Goal: Task Accomplishment & Management: Manage account settings

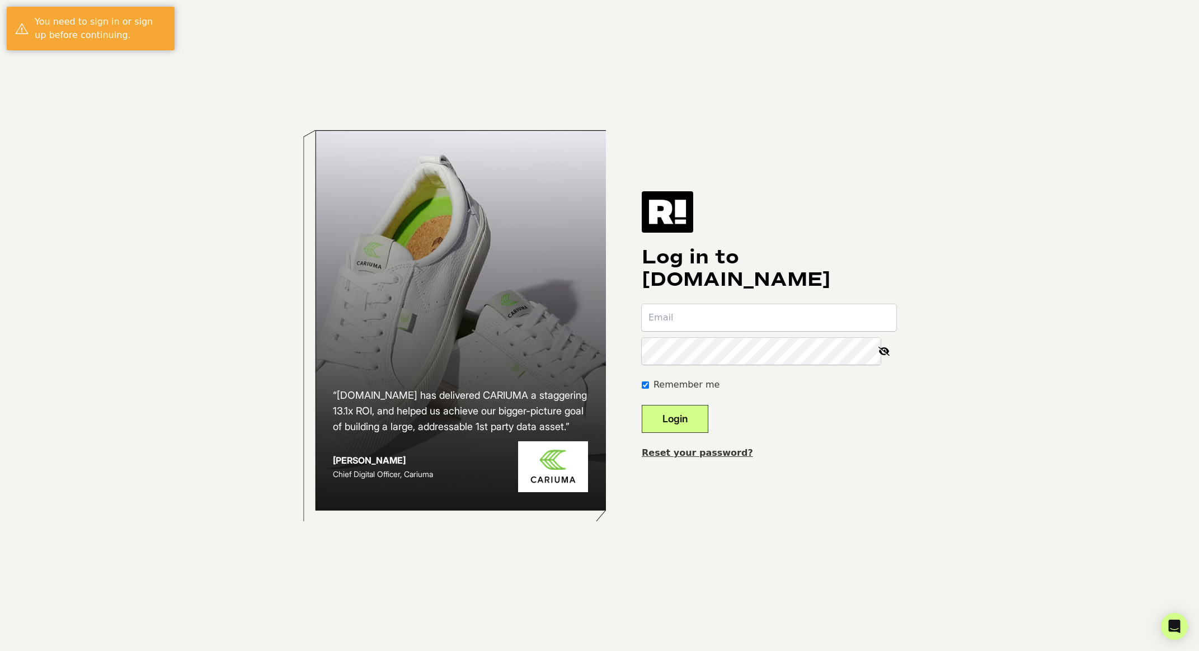
type input "[EMAIL_ADDRESS][DOMAIN_NAME]"
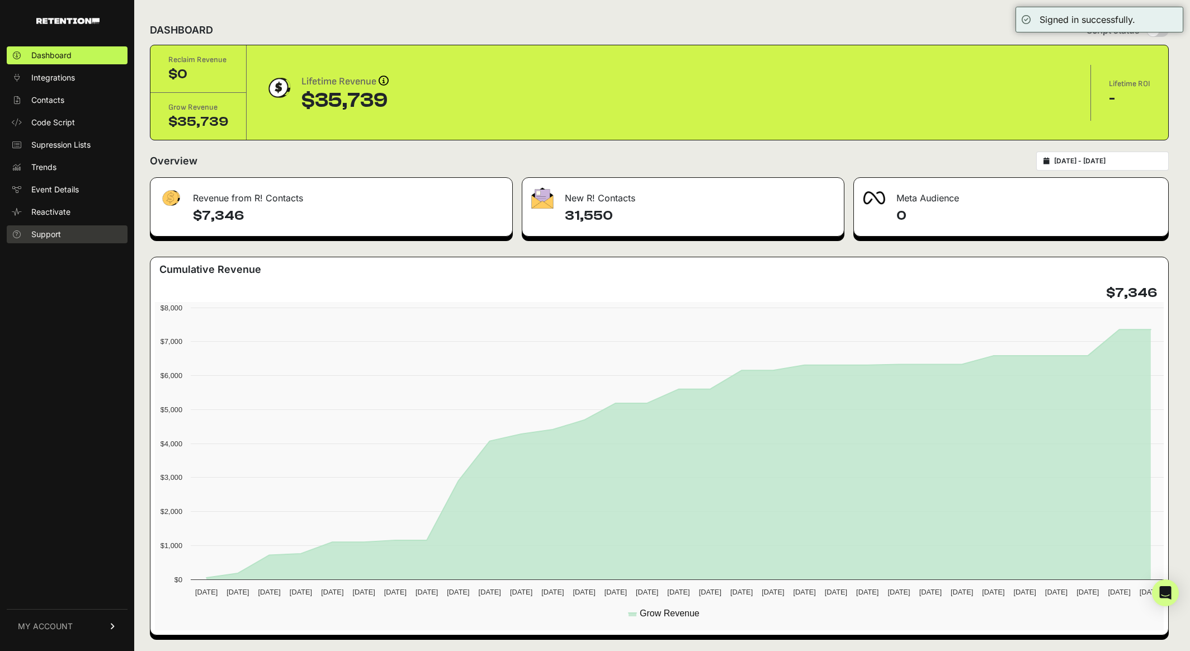
click at [47, 234] on span "Support" at bounding box center [46, 234] width 30 height 11
click at [68, 624] on span "MY ACCOUNT" at bounding box center [45, 626] width 55 height 11
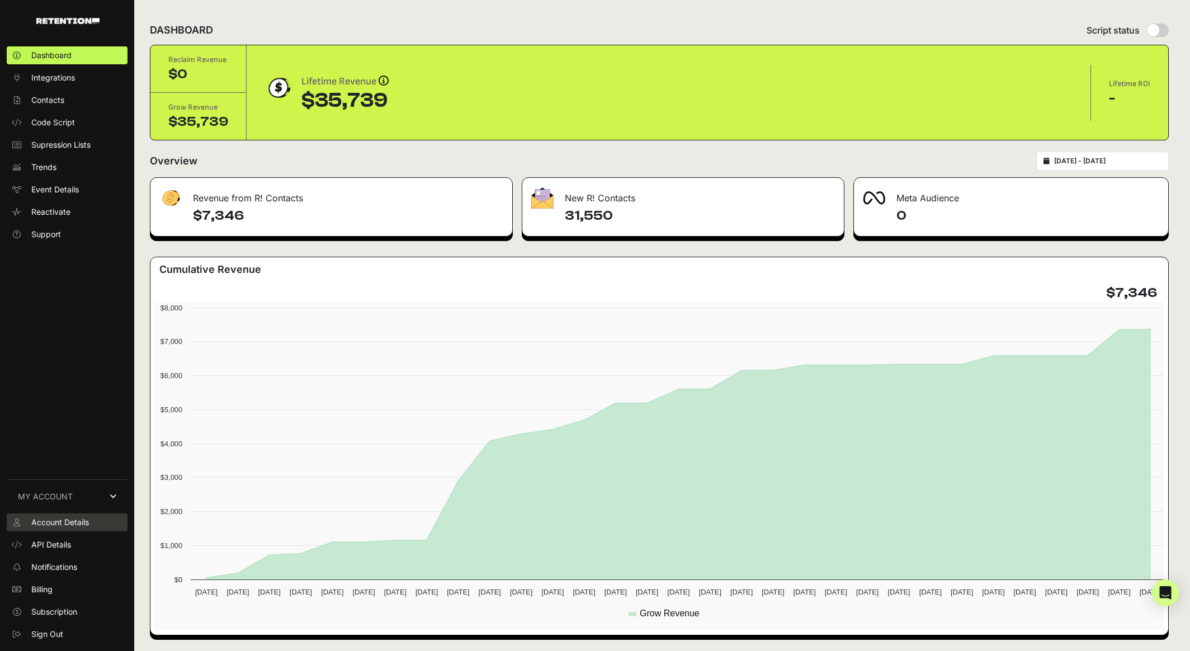
click at [55, 522] on span "Account Details" at bounding box center [60, 522] width 58 height 11
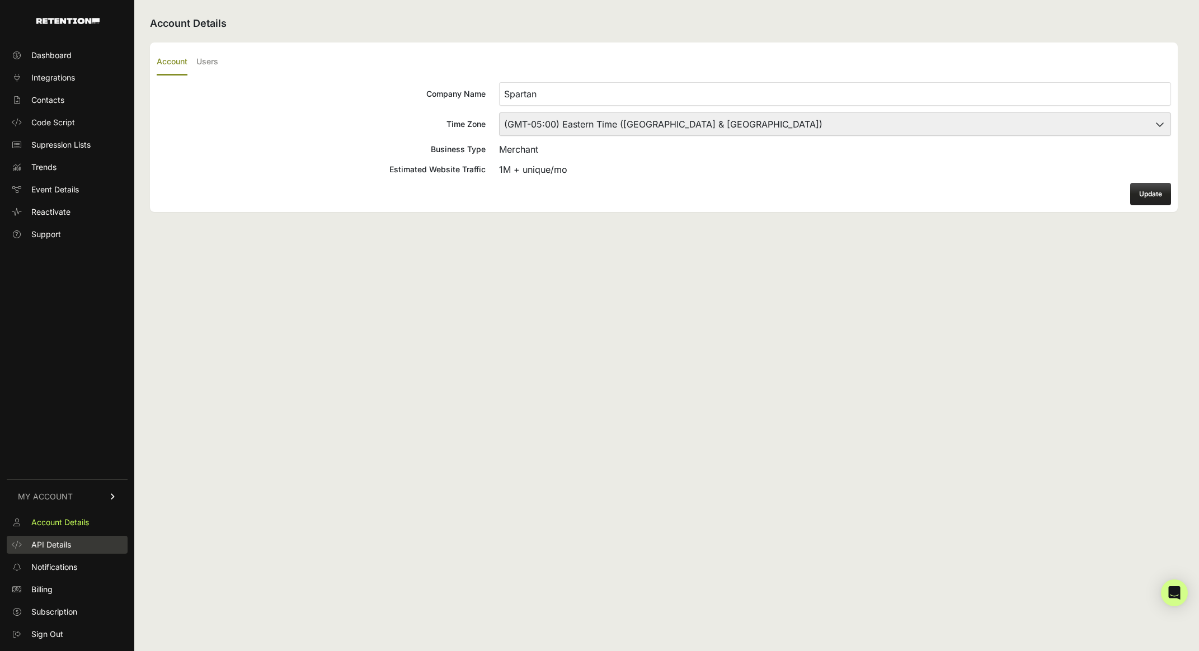
click at [49, 548] on span "API Details" at bounding box center [51, 544] width 40 height 11
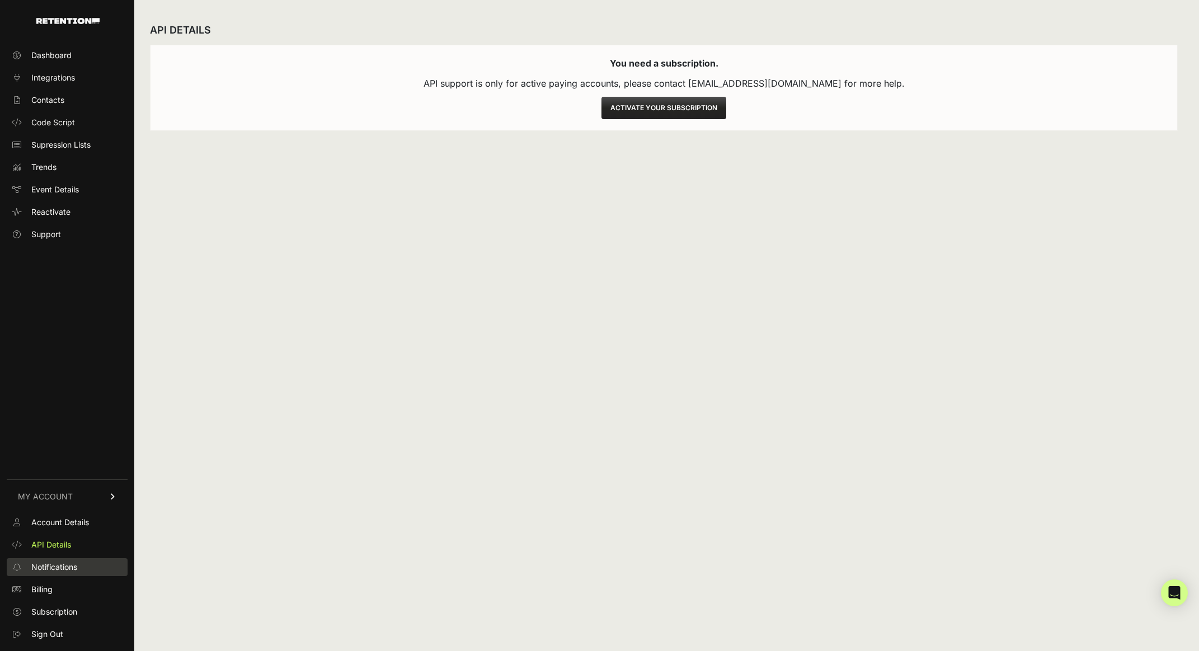
click at [48, 567] on span "Notifications" at bounding box center [54, 567] width 46 height 11
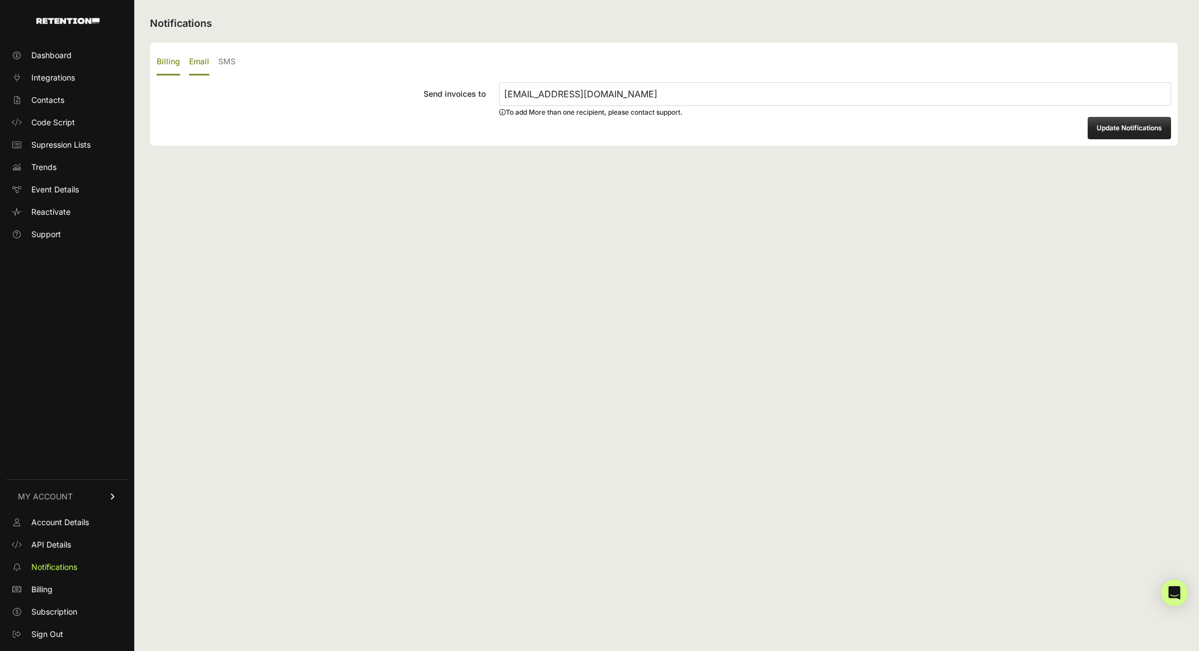
click at [201, 62] on label "Email" at bounding box center [199, 62] width 20 height 26
click at [0, 0] on input "Email" at bounding box center [0, 0] width 0 height 0
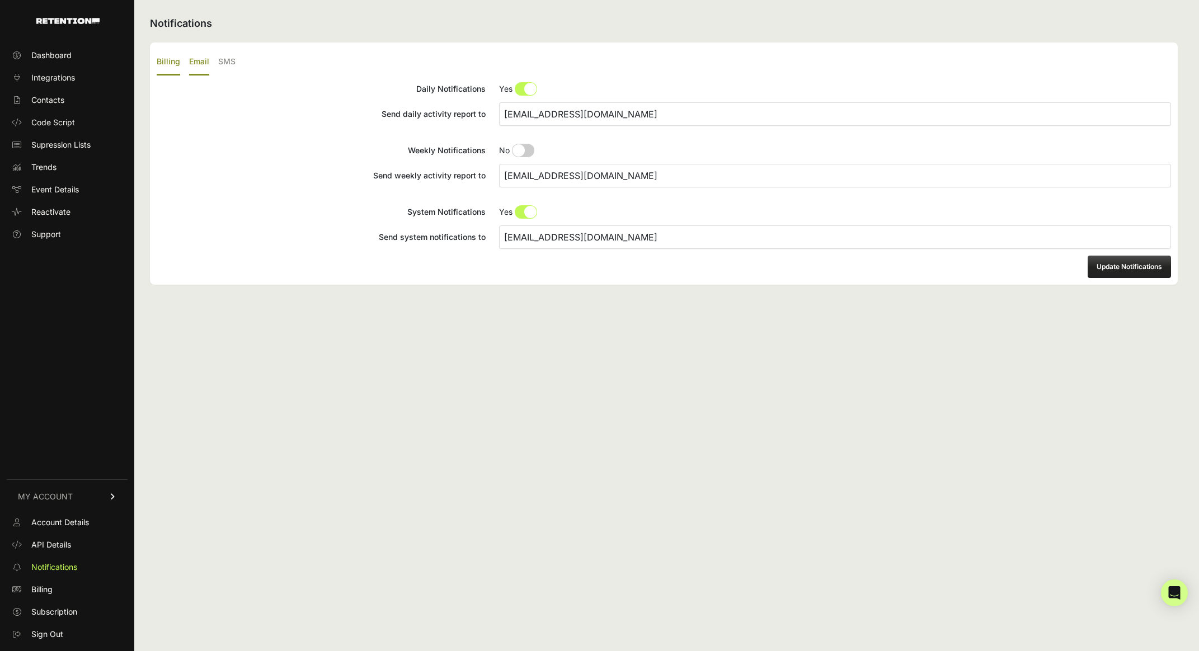
click at [161, 62] on label "Billing" at bounding box center [168, 62] width 23 height 26
click at [0, 0] on input "Billing" at bounding box center [0, 0] width 0 height 0
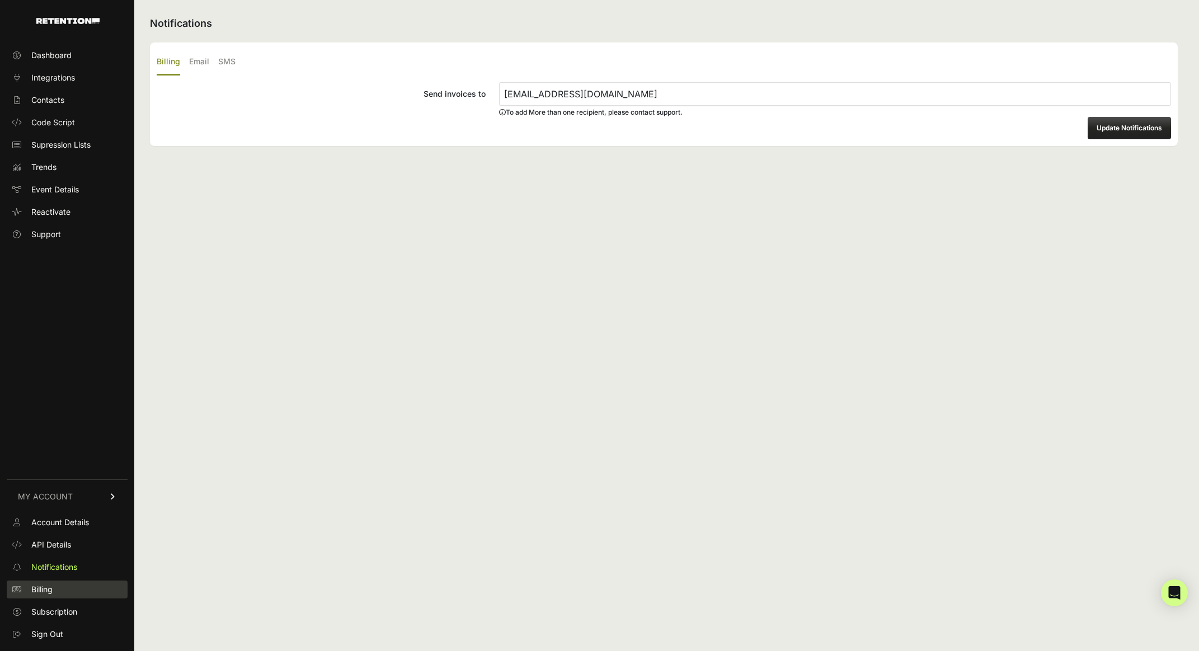
click at [58, 589] on link "Billing" at bounding box center [67, 590] width 121 height 18
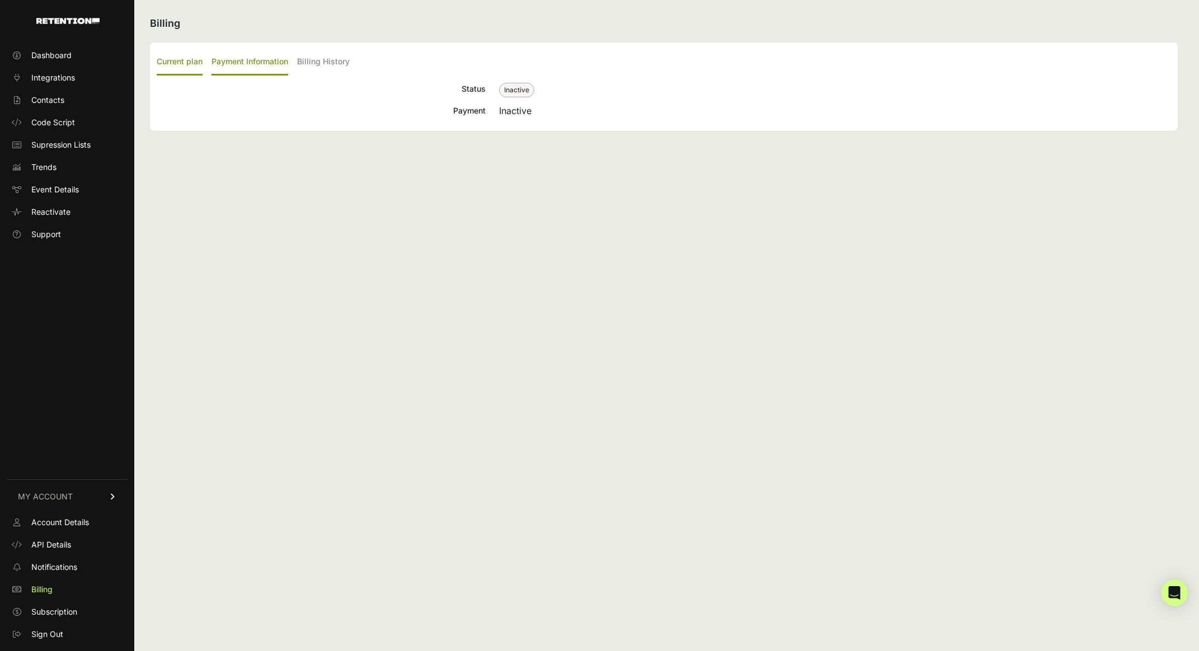
click at [257, 61] on label "Payment Information" at bounding box center [249, 62] width 77 height 26
click at [0, 0] on input "Payment Information" at bounding box center [0, 0] width 0 height 0
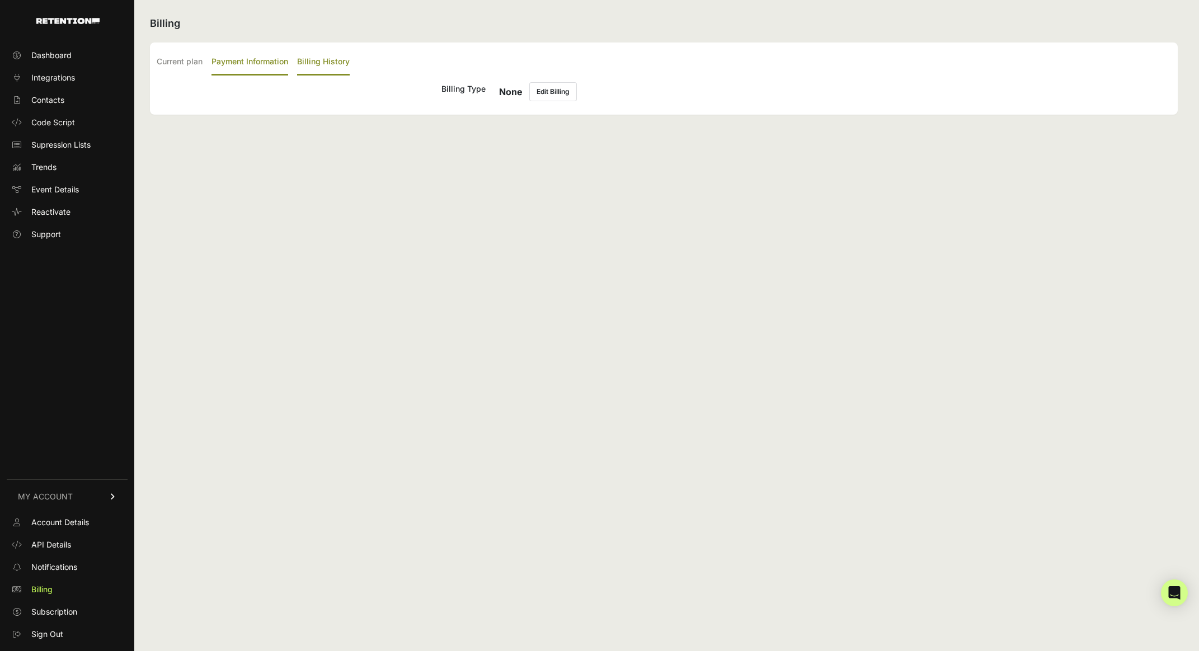
click at [314, 60] on label "Billing History" at bounding box center [323, 62] width 53 height 26
click at [0, 0] on input "Billing History" at bounding box center [0, 0] width 0 height 0
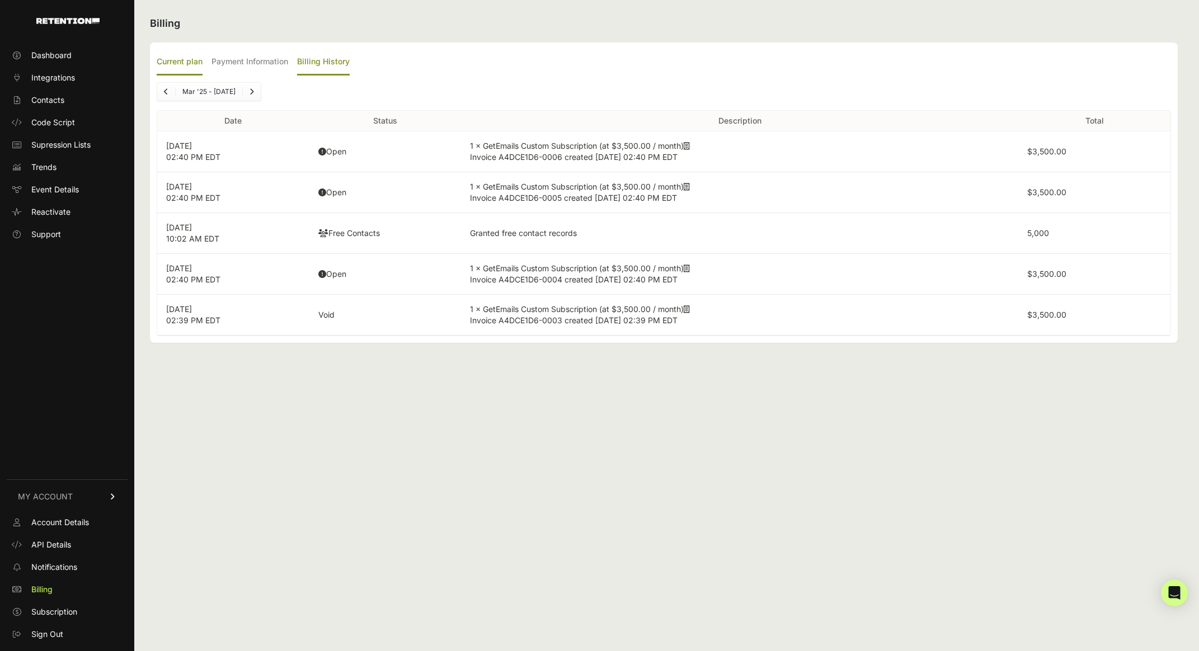
click at [182, 60] on label "Current plan" at bounding box center [180, 62] width 46 height 26
click at [0, 0] on input "Current plan" at bounding box center [0, 0] width 0 height 0
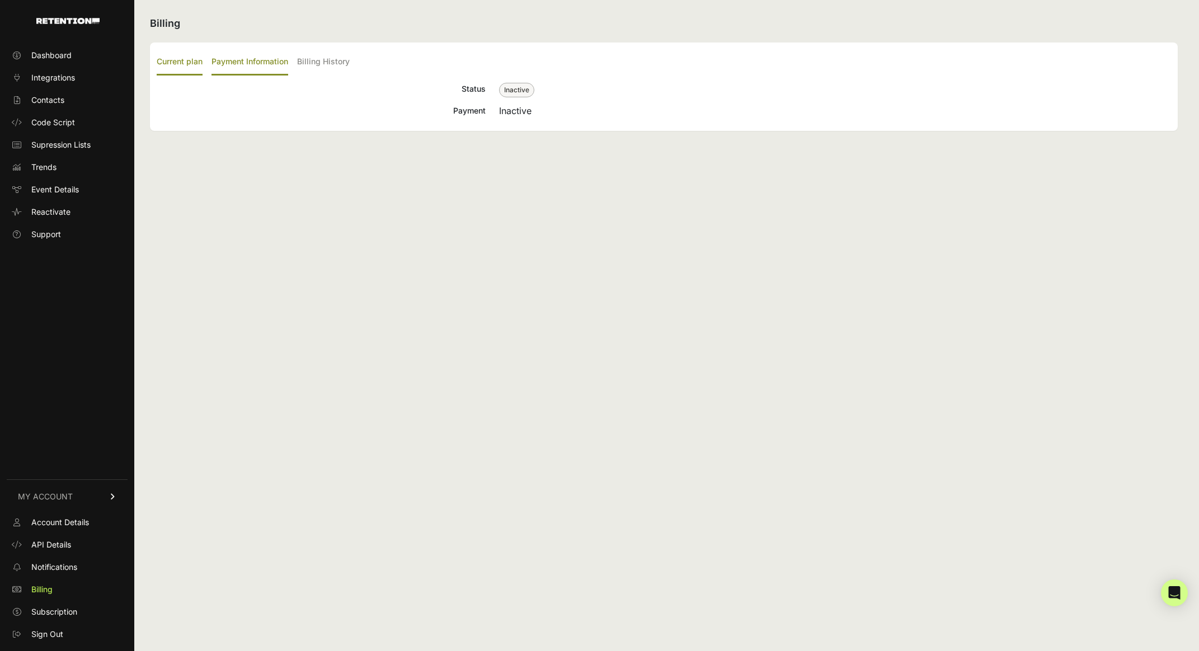
click at [262, 55] on label "Payment Information" at bounding box center [249, 62] width 77 height 26
click at [0, 0] on input "Payment Information" at bounding box center [0, 0] width 0 height 0
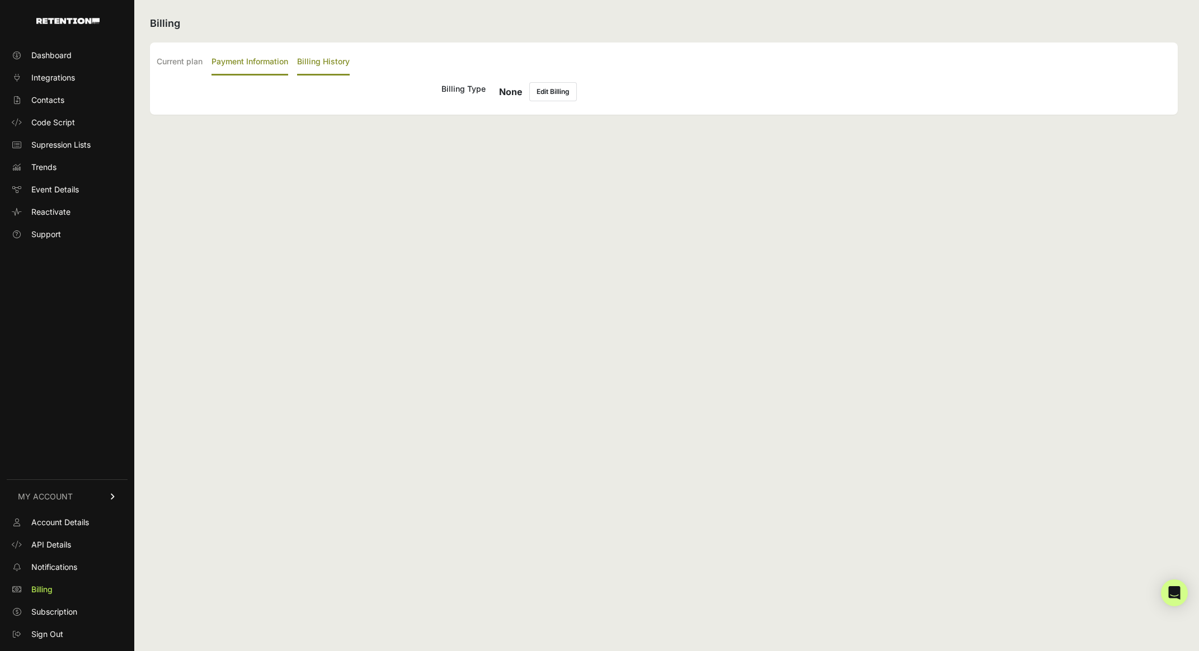
click at [300, 63] on label "Billing History" at bounding box center [323, 62] width 53 height 26
click at [0, 0] on input "Billing History" at bounding box center [0, 0] width 0 height 0
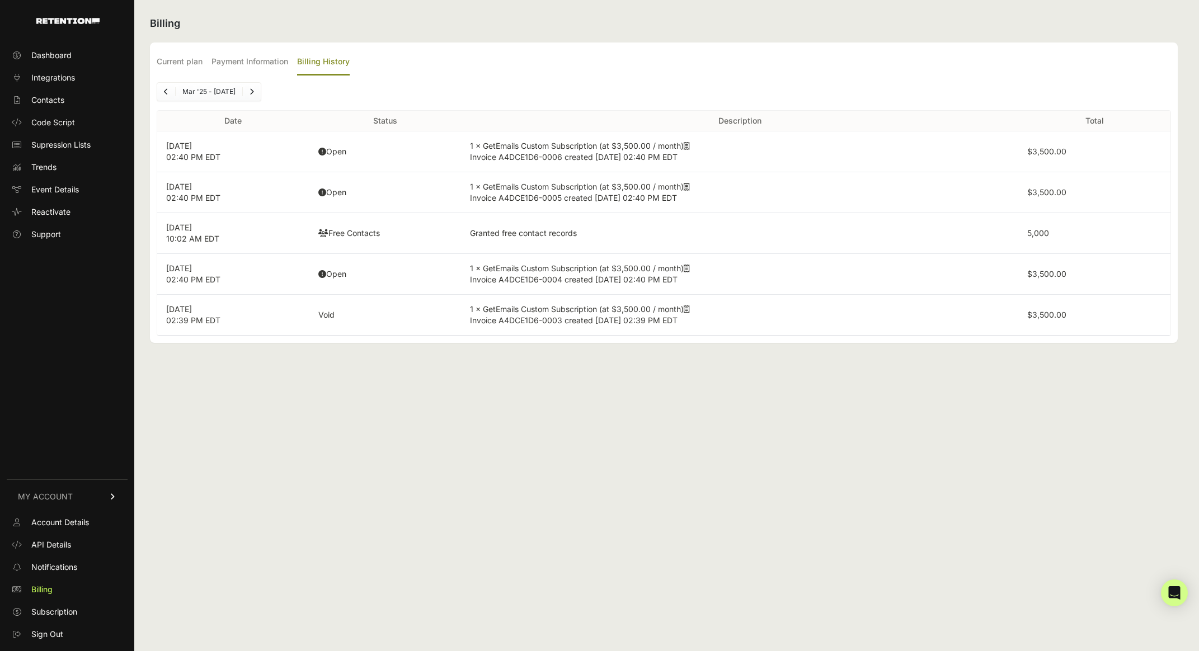
click at [167, 91] on icon "Previous" at bounding box center [166, 91] width 4 height 7
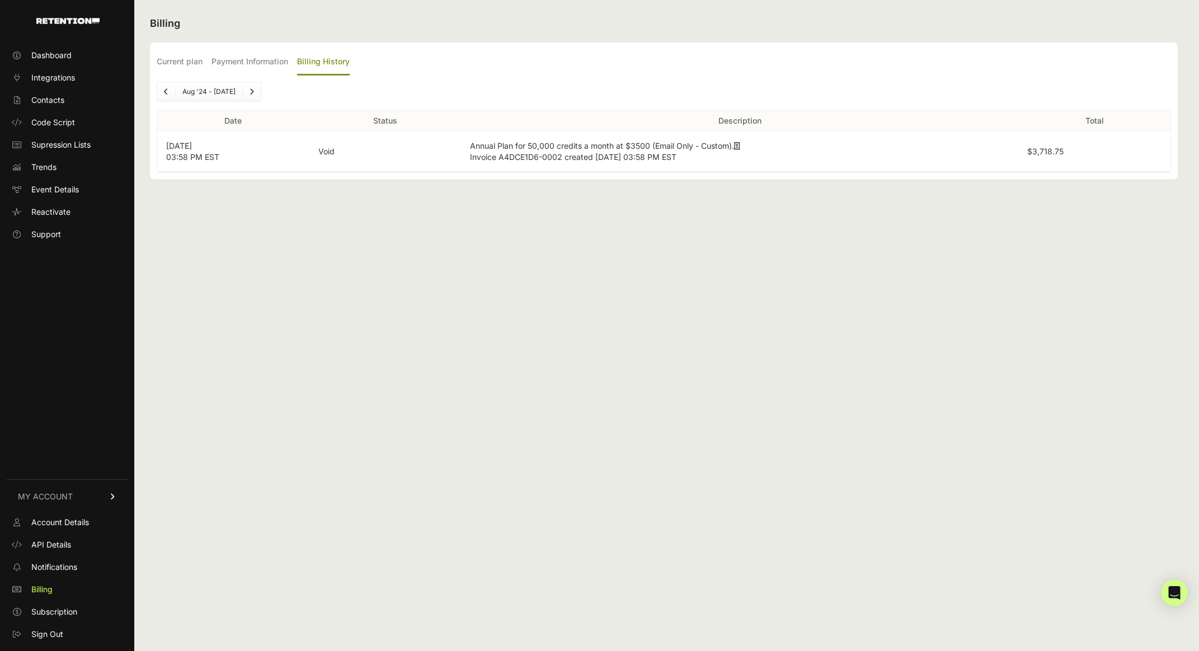
click at [256, 91] on link "Next" at bounding box center [252, 92] width 18 height 18
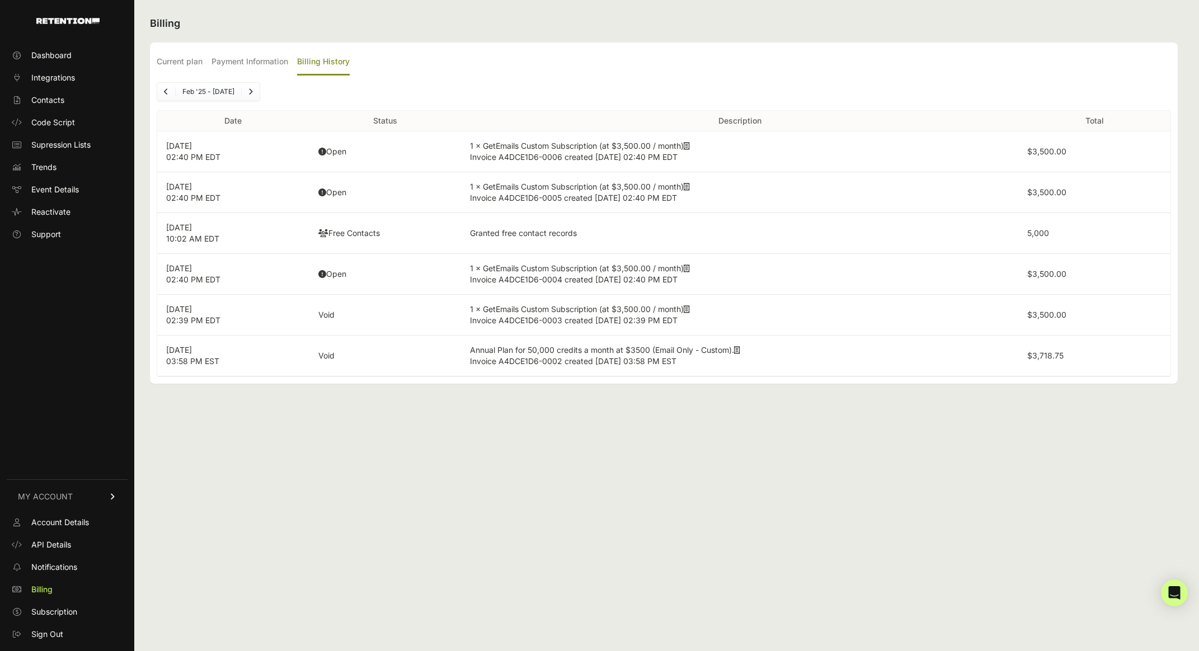
click at [322, 276] on icon at bounding box center [322, 274] width 8 height 8
click at [87, 518] on span "Account Details" at bounding box center [60, 522] width 58 height 11
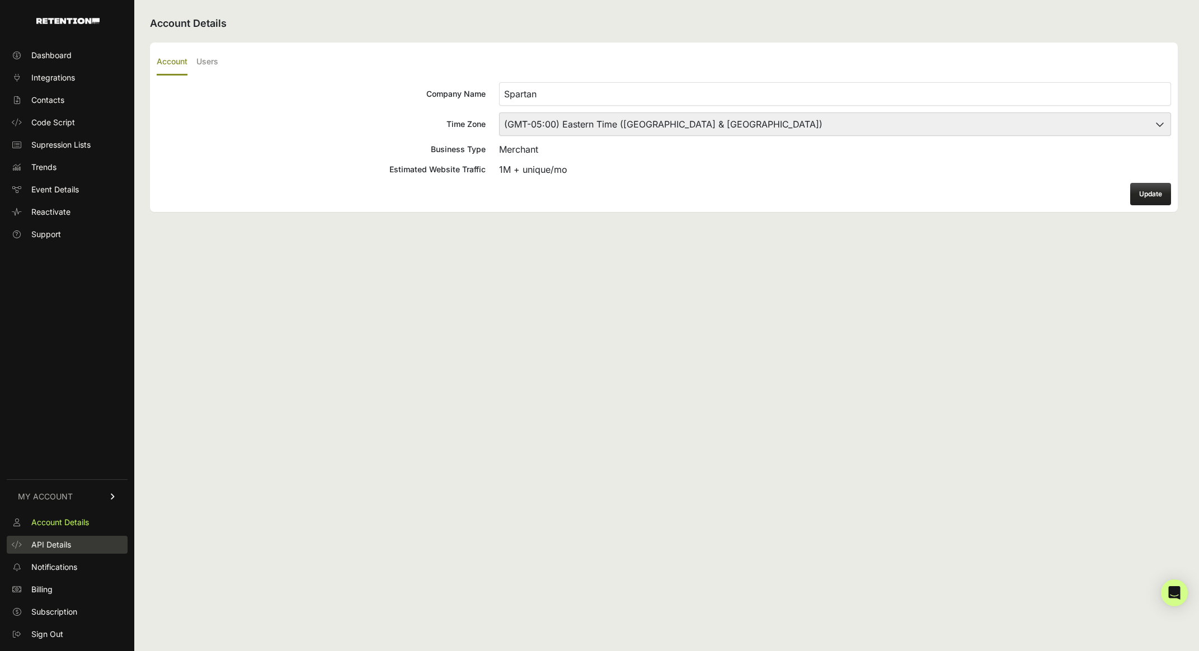
click at [65, 545] on span "API Details" at bounding box center [51, 544] width 40 height 11
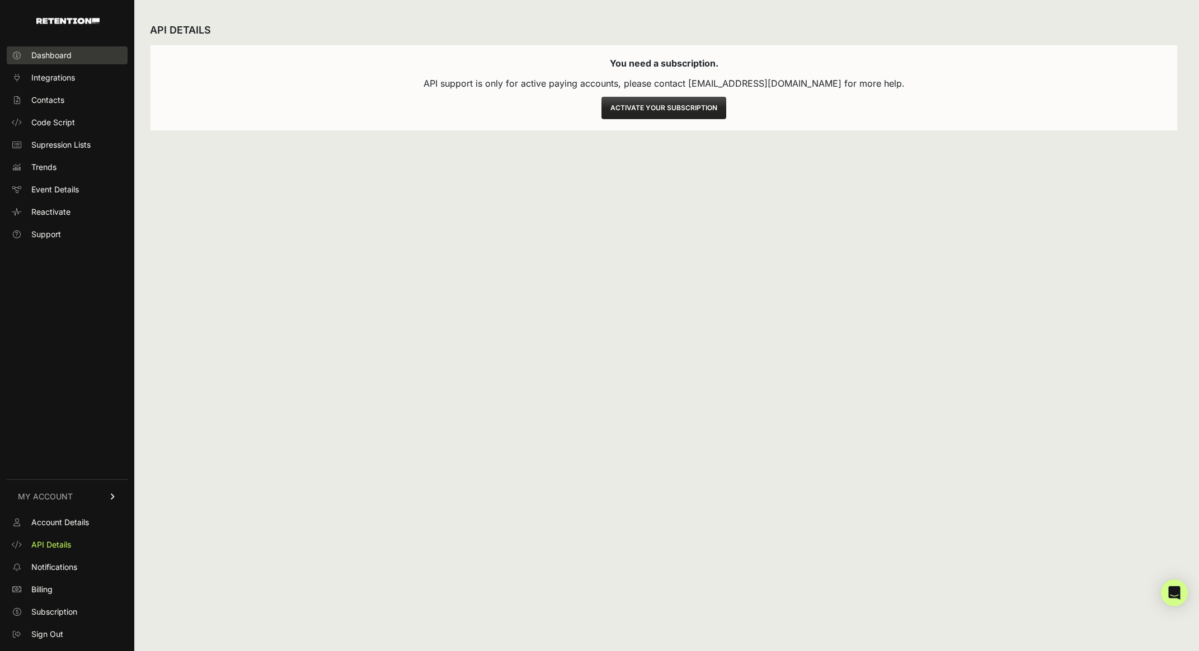
click at [52, 57] on span "Dashboard" at bounding box center [51, 55] width 40 height 11
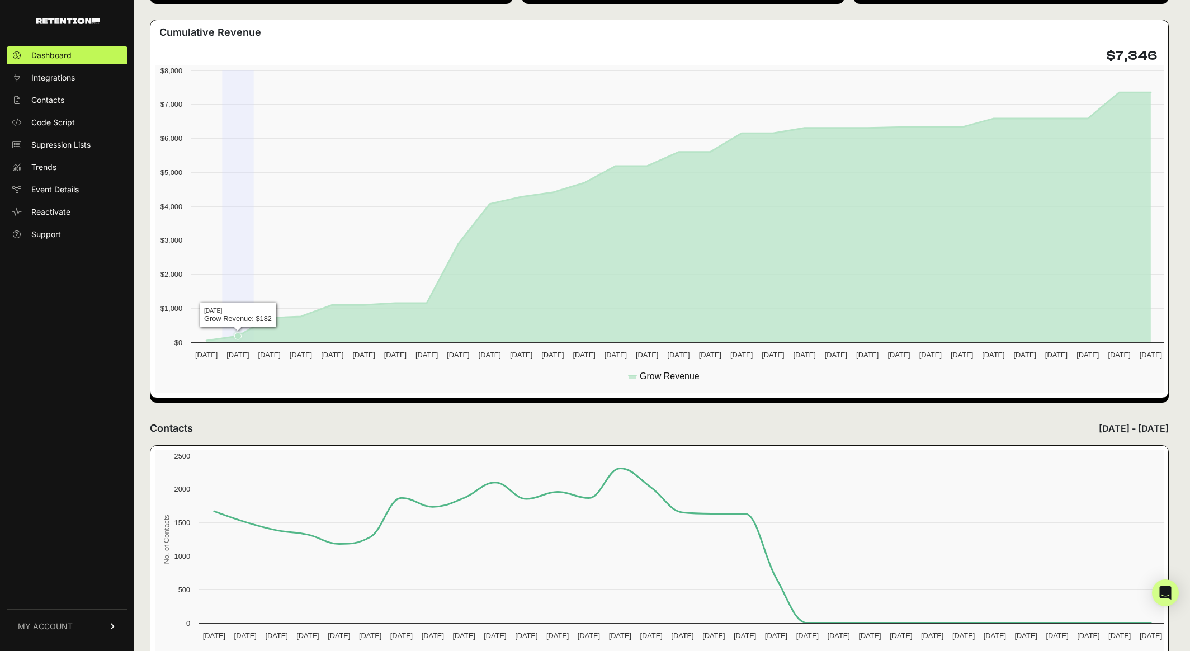
scroll to position [281, 0]
